Goal: Information Seeking & Learning: Learn about a topic

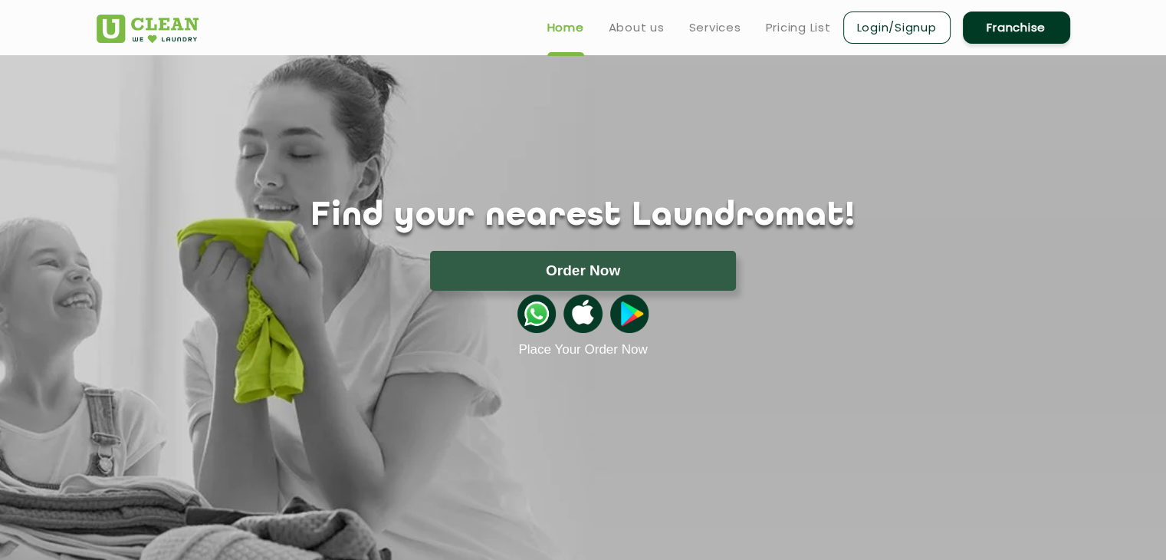
click at [592, 347] on link "Place Your Order Now" at bounding box center [582, 349] width 129 height 15
click at [779, 27] on link "Pricing List" at bounding box center [798, 27] width 65 height 18
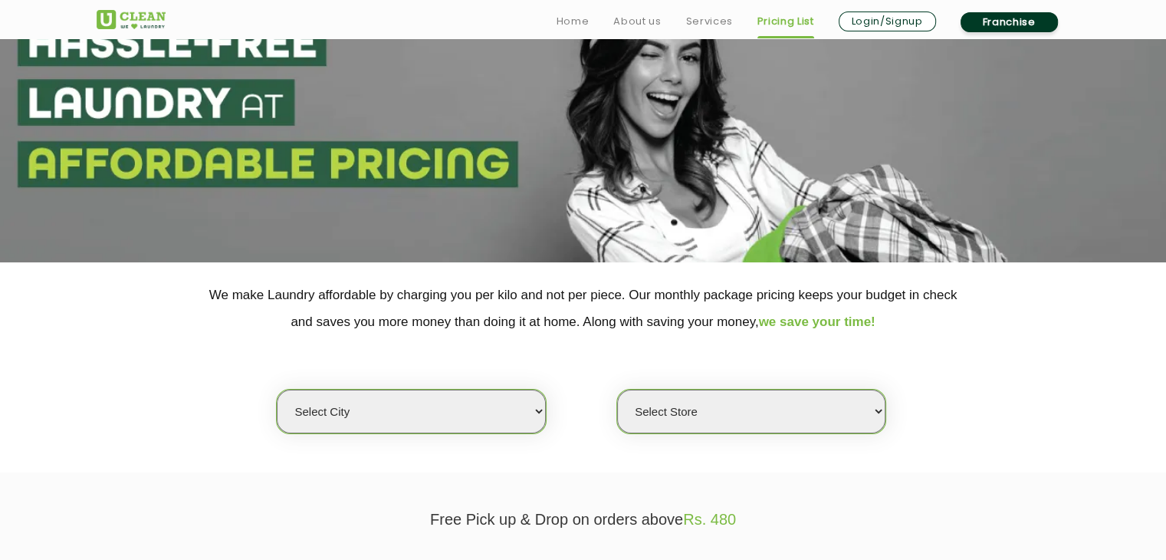
scroll to position [230, 0]
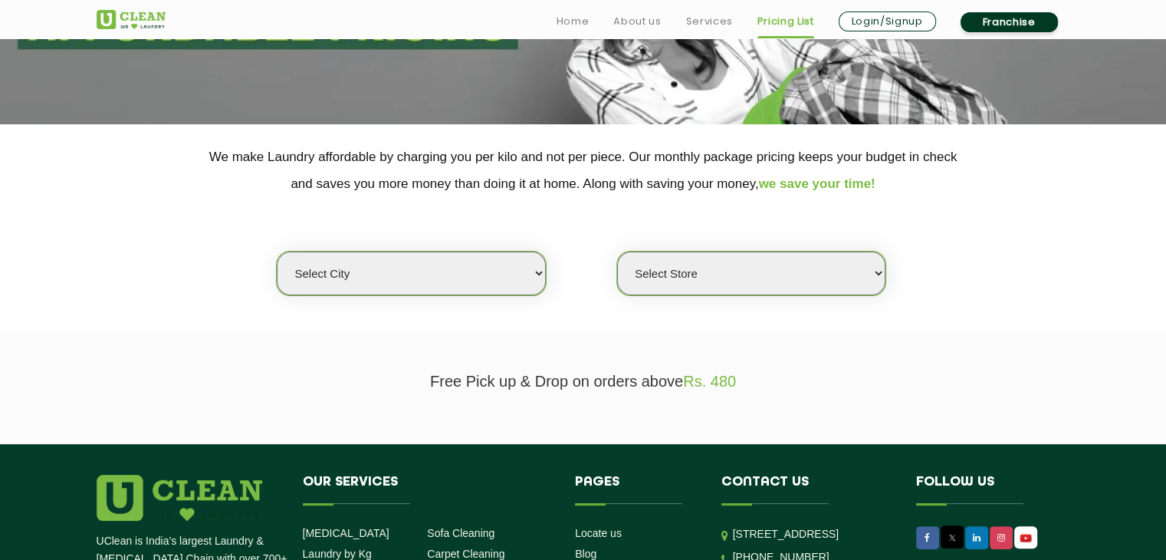
click at [540, 271] on select "Select city [GEOGRAPHIC_DATA] [GEOGRAPHIC_DATA] [GEOGRAPHIC_DATA] [GEOGRAPHIC_D…" at bounding box center [411, 274] width 268 height 44
select select "80"
click at [277, 252] on select "Select city [GEOGRAPHIC_DATA] [GEOGRAPHIC_DATA] [GEOGRAPHIC_DATA] [GEOGRAPHIC_D…" at bounding box center [411, 274] width 268 height 44
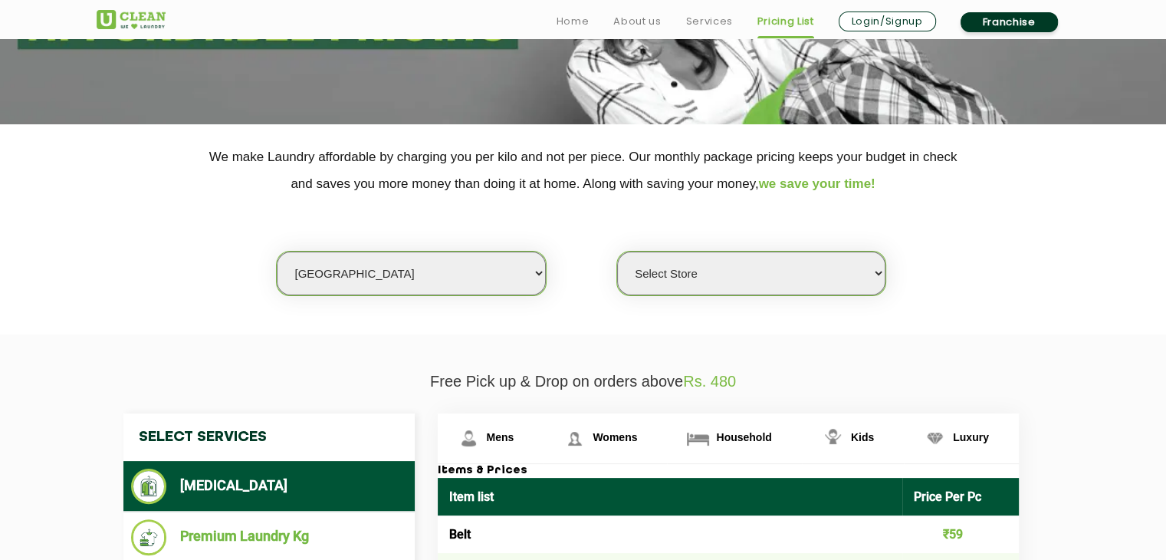
click at [755, 271] on select "Select Store UClean Panjim UClean Porvorim" at bounding box center [751, 274] width 268 height 44
select select "245"
click at [617, 252] on select "Select Store UClean Panjim UClean Porvorim" at bounding box center [751, 274] width 268 height 44
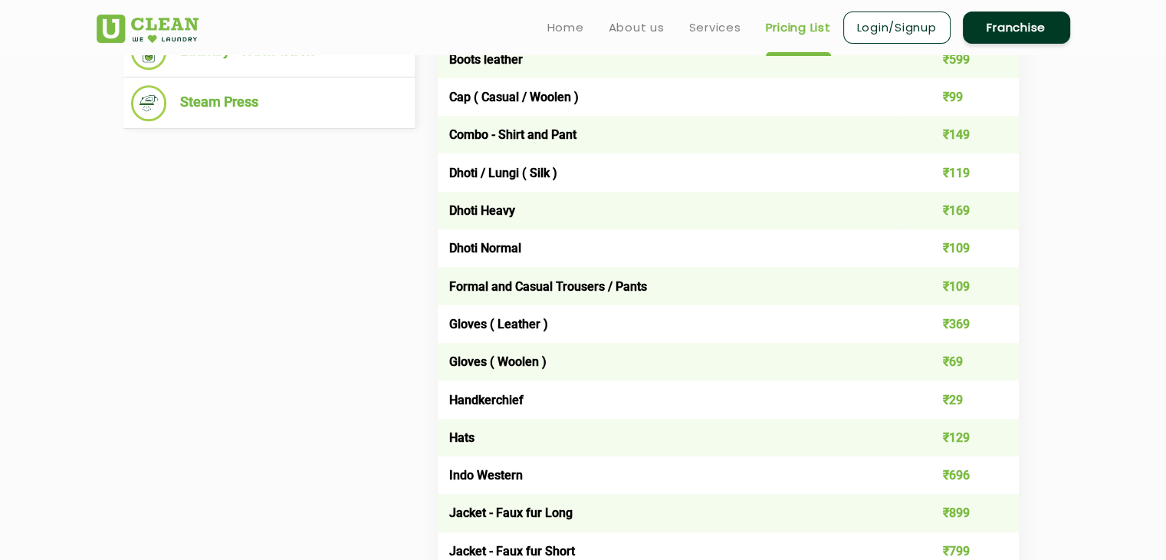
scroll to position [537, 0]
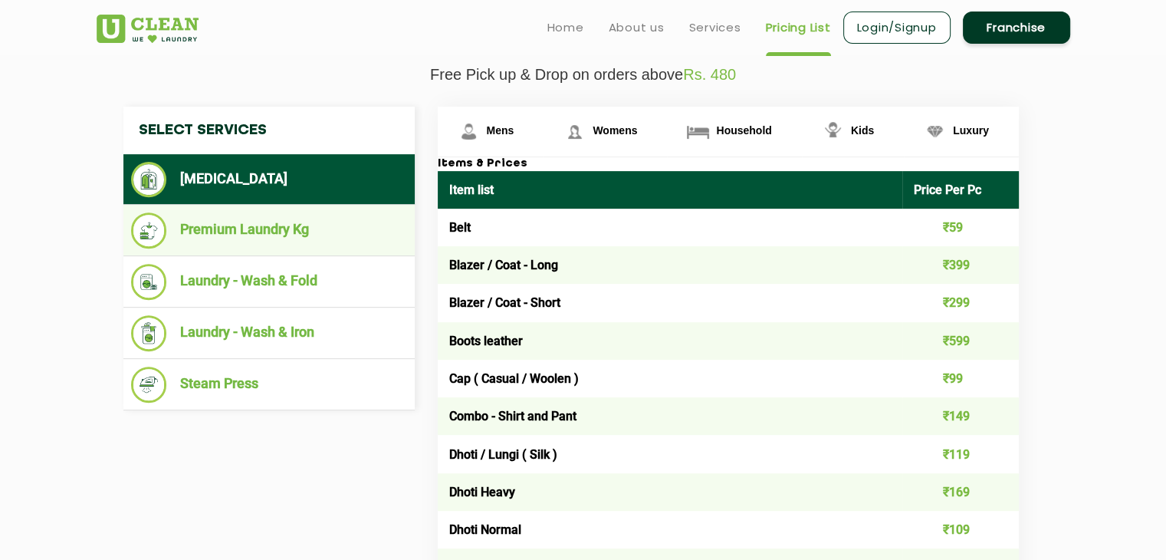
click at [244, 234] on li "Premium Laundry Kg" at bounding box center [269, 230] width 276 height 36
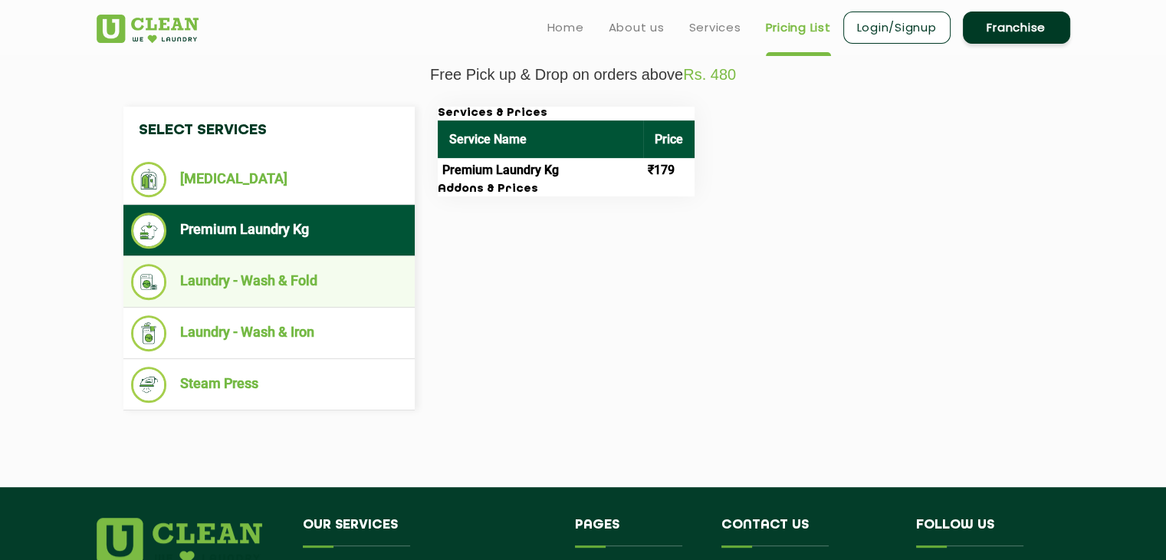
click at [325, 280] on li "Laundry - Wash & Fold" at bounding box center [269, 282] width 276 height 36
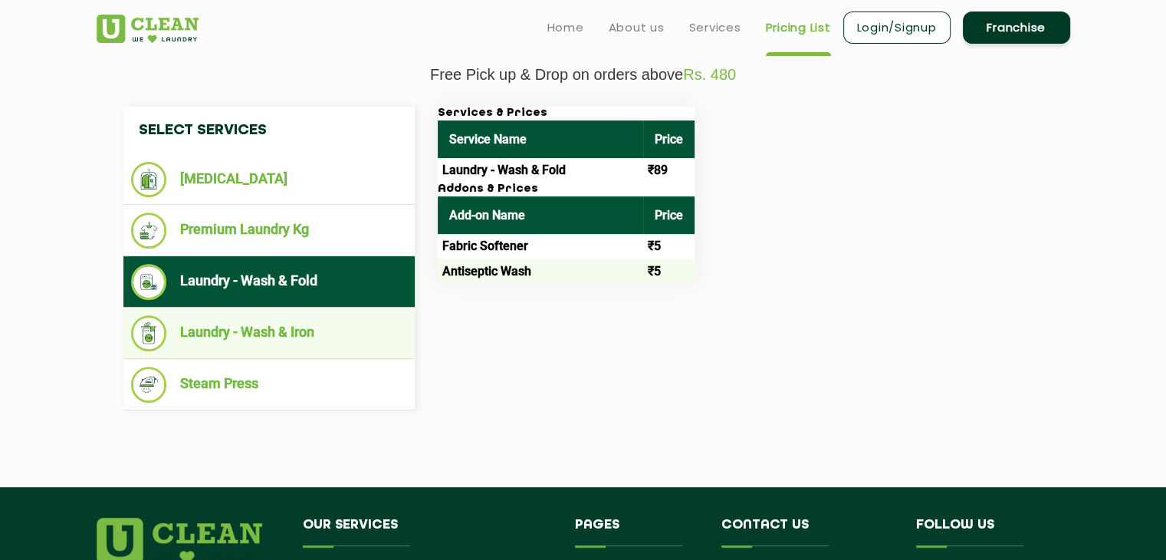
click at [318, 308] on ul "Laundry - Wash & Iron" at bounding box center [268, 333] width 291 height 51
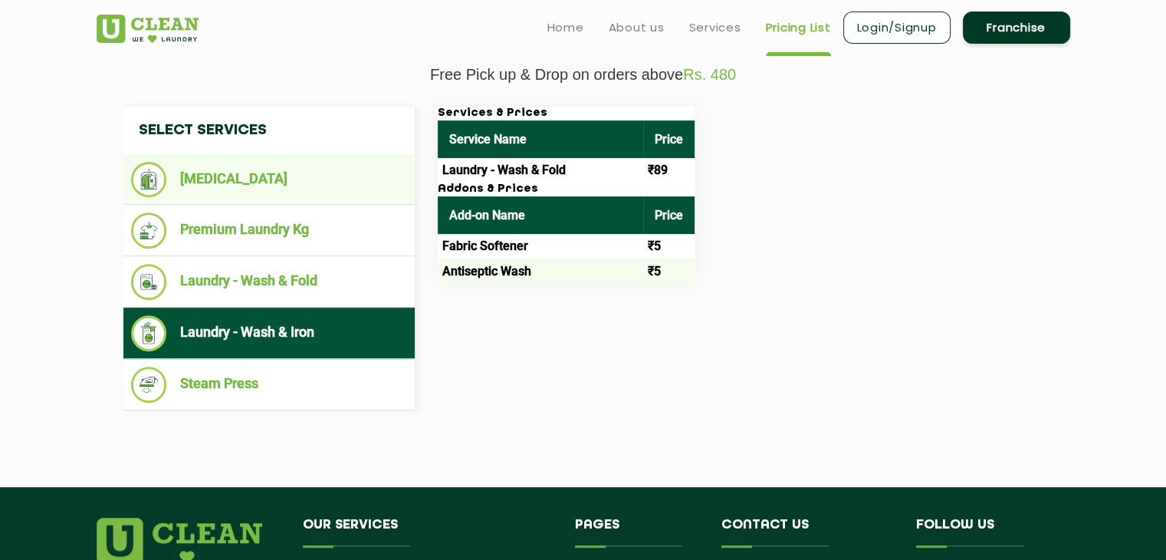
click at [252, 179] on li "[MEDICAL_DATA]" at bounding box center [269, 179] width 276 height 35
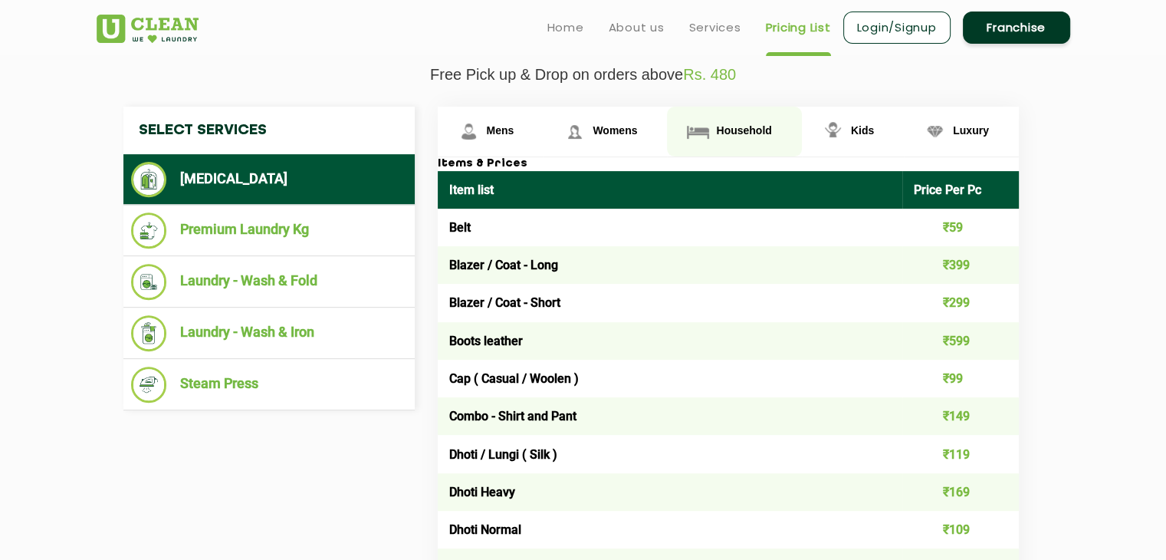
click at [725, 133] on span "Household" at bounding box center [743, 130] width 55 height 12
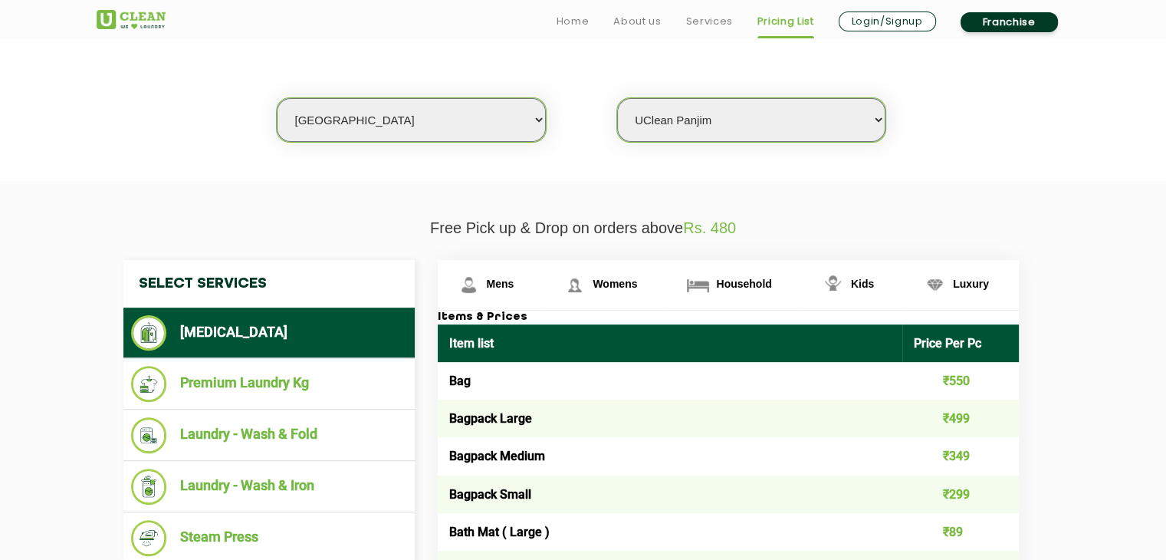
scroll to position [460, 0]
